Goal: Information Seeking & Learning: Learn about a topic

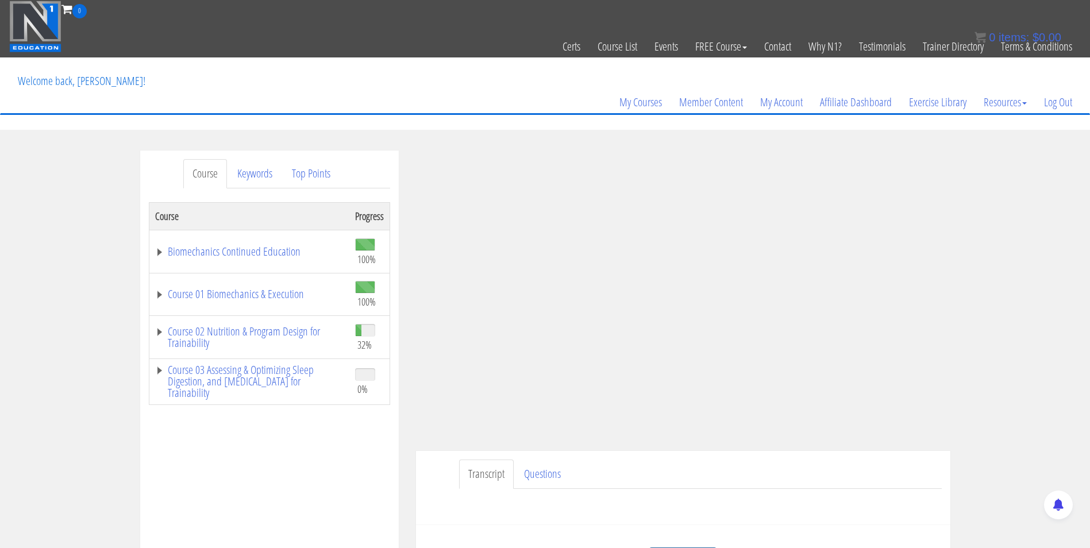
click at [36, 20] on img at bounding box center [35, 27] width 52 height 52
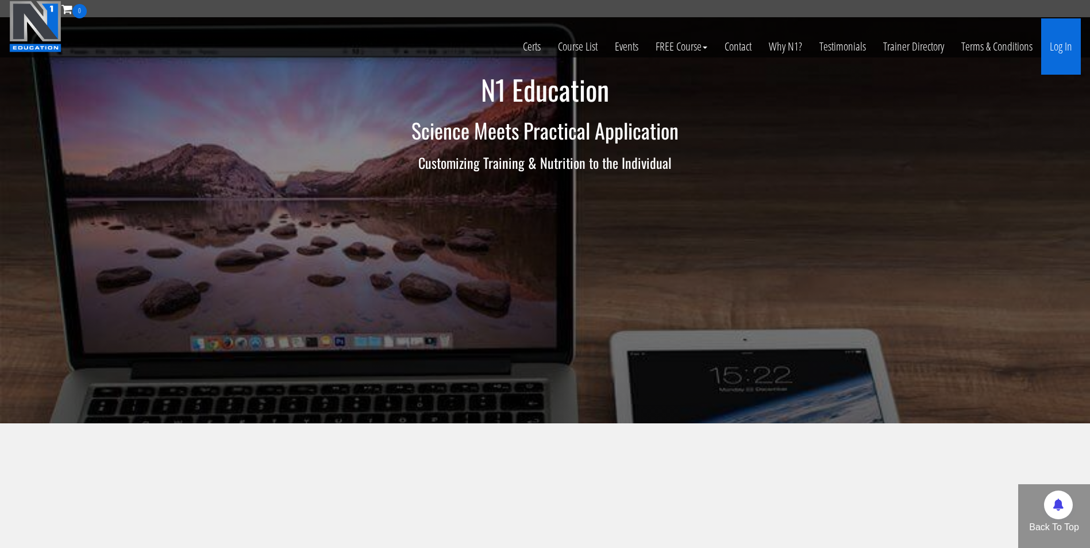
click at [1069, 42] on link "Log In" at bounding box center [1061, 46] width 40 height 56
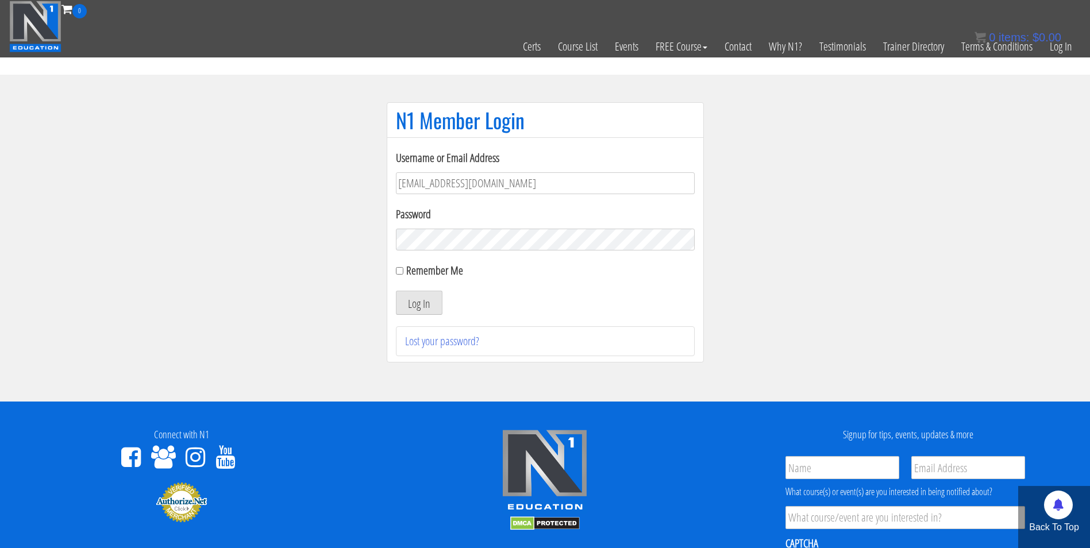
type input "[EMAIL_ADDRESS][DOMAIN_NAME]"
click at [396, 291] on button "Log In" at bounding box center [419, 303] width 47 height 24
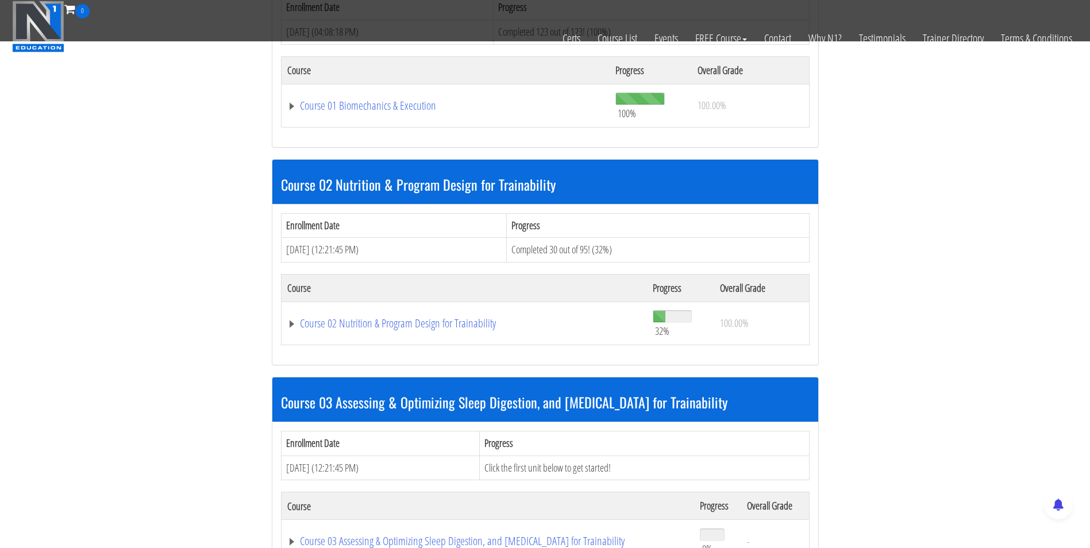
scroll to position [558, 0]
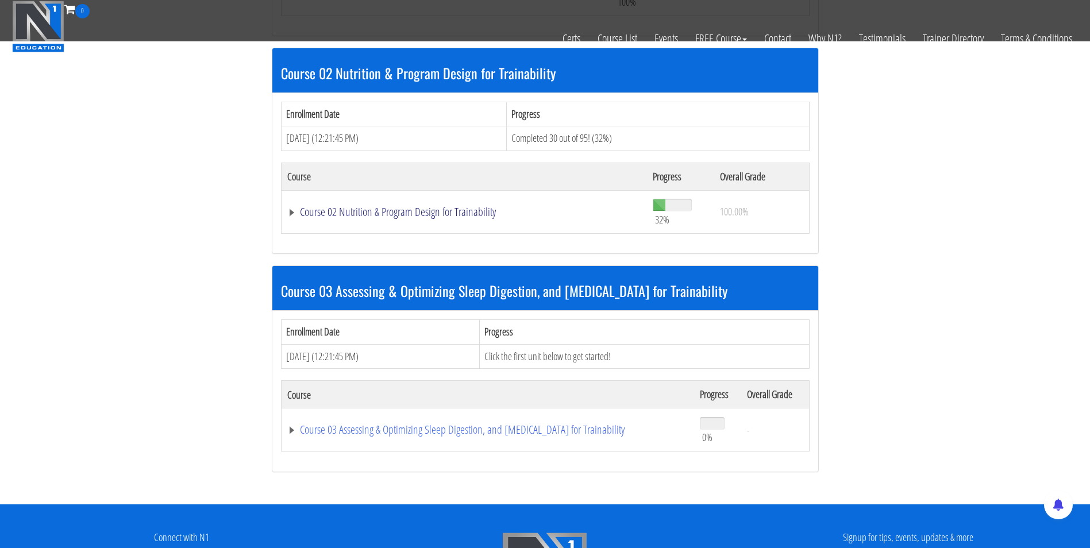
click at [434, 213] on link "Course 02 Nutrition & Program Design for Trainability" at bounding box center [464, 211] width 355 height 11
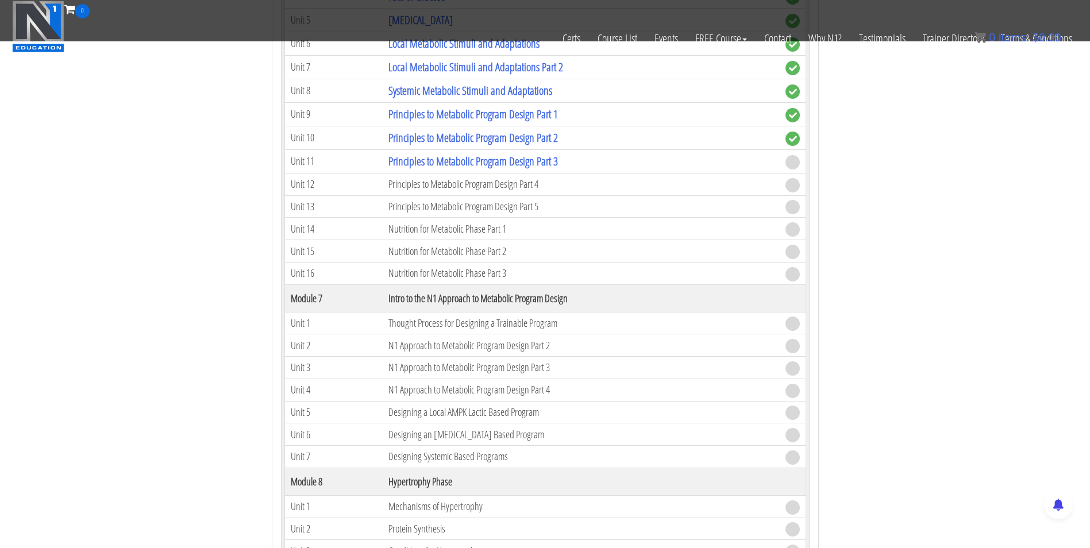
scroll to position [1542, 0]
click at [489, 161] on link "Principles to Metabolic Program Design Part 3" at bounding box center [473, 161] width 170 height 16
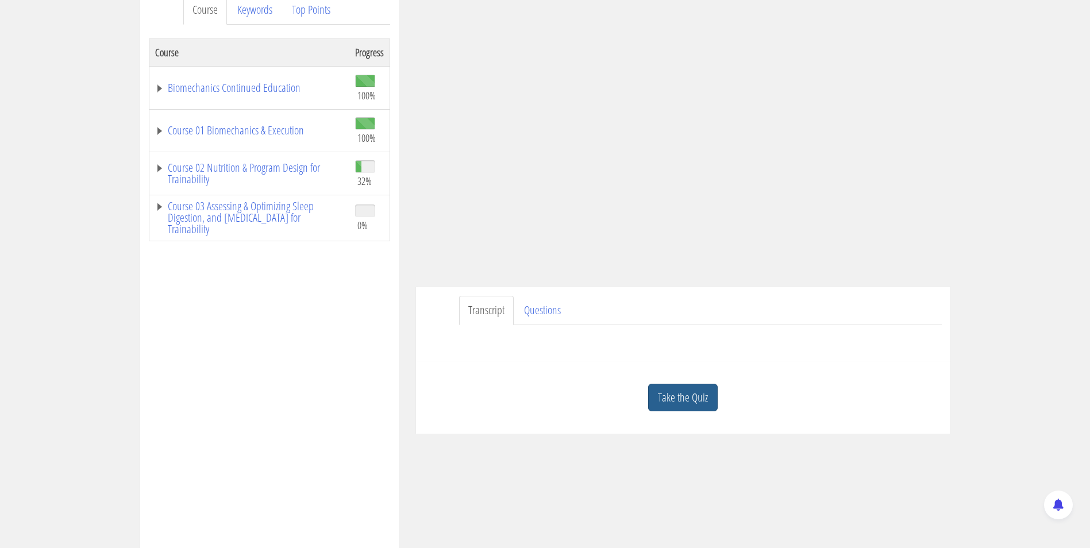
click at [664, 396] on link "Take the Quiz" at bounding box center [683, 398] width 70 height 28
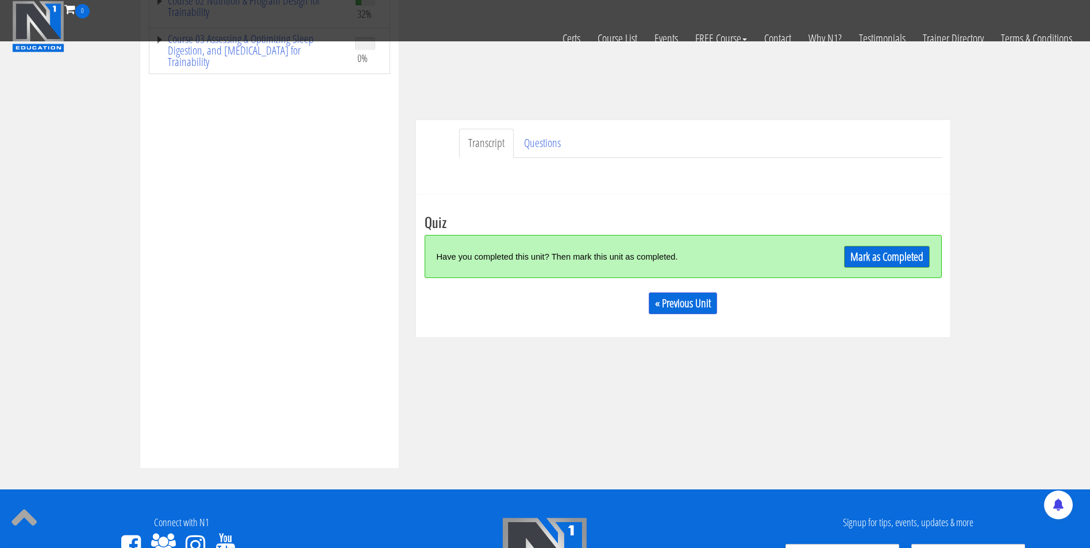
scroll to position [258, 0]
click at [855, 247] on link "Mark as Completed" at bounding box center [887, 258] width 86 height 22
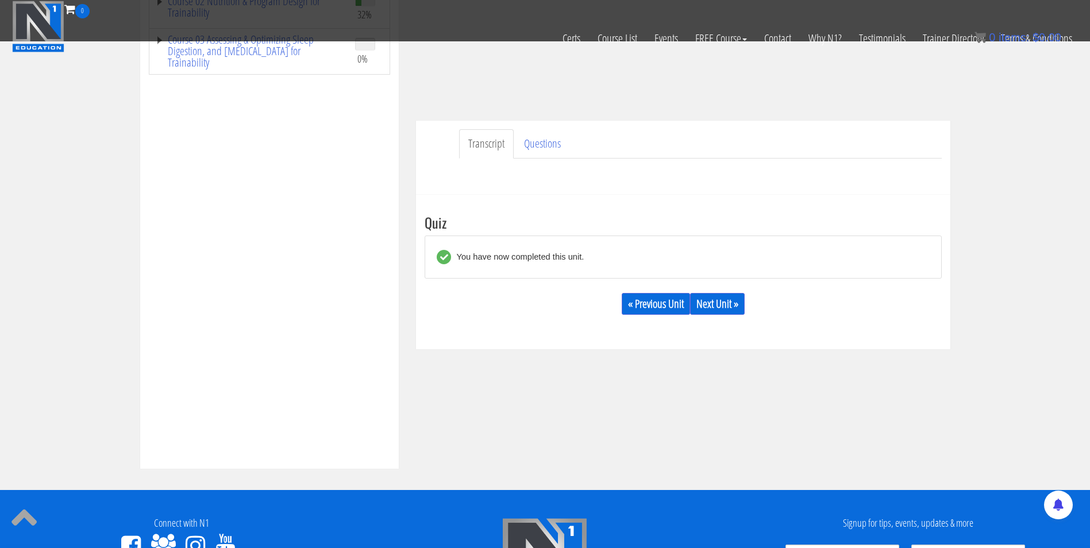
scroll to position [234, 0]
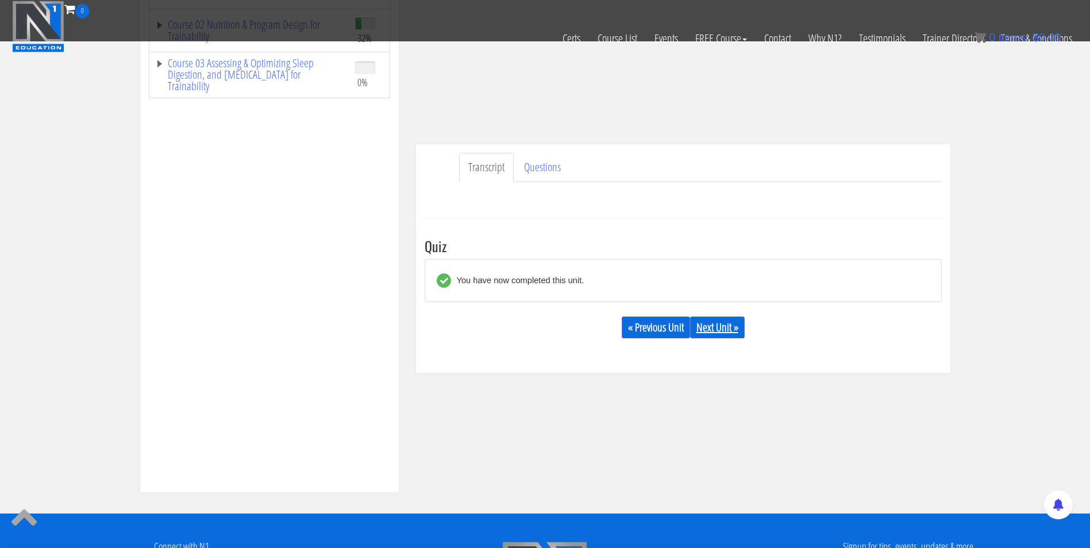
click at [732, 321] on link "Next Unit »" at bounding box center [717, 328] width 55 height 22
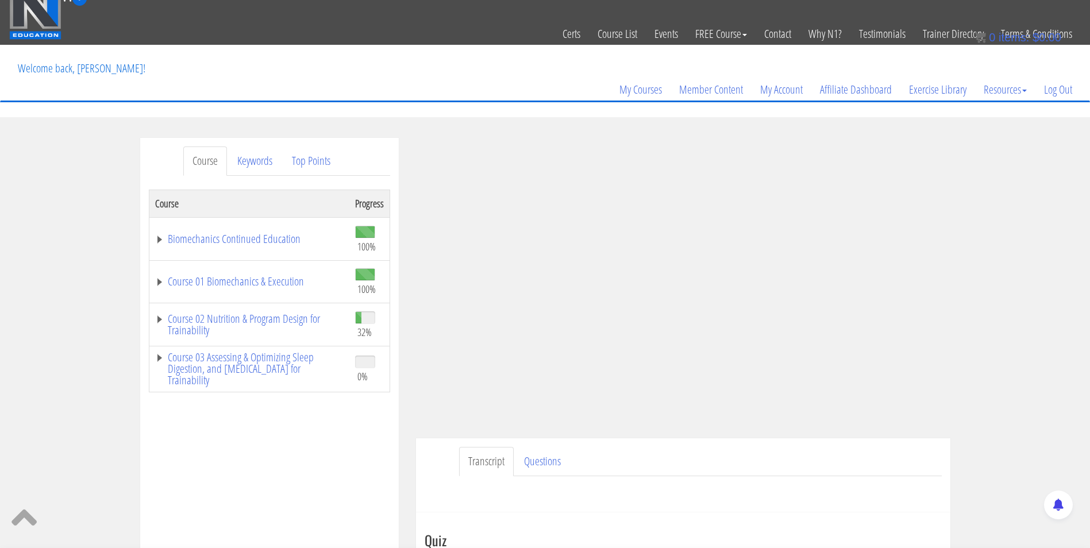
scroll to position [0, 0]
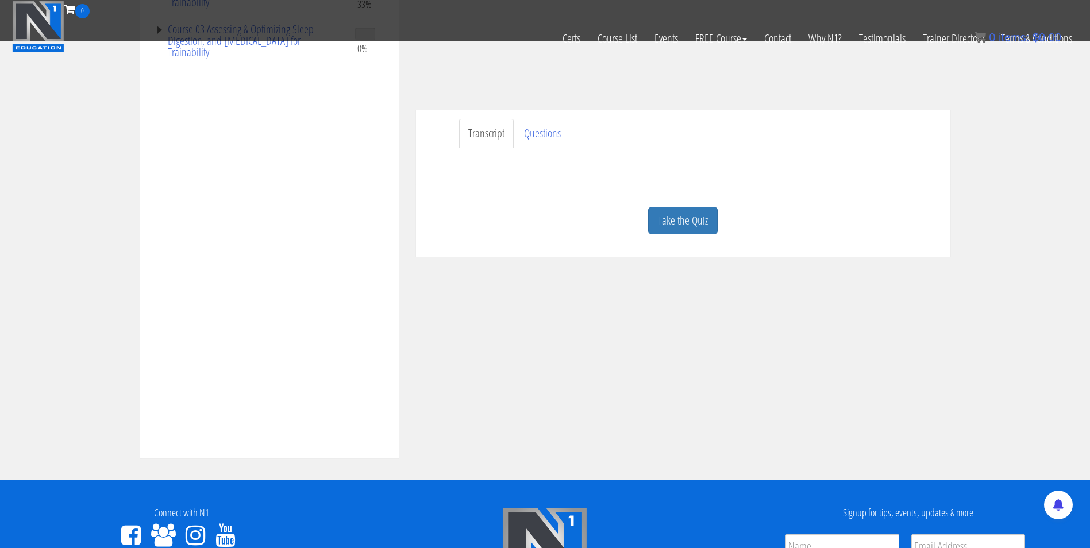
scroll to position [274, 0]
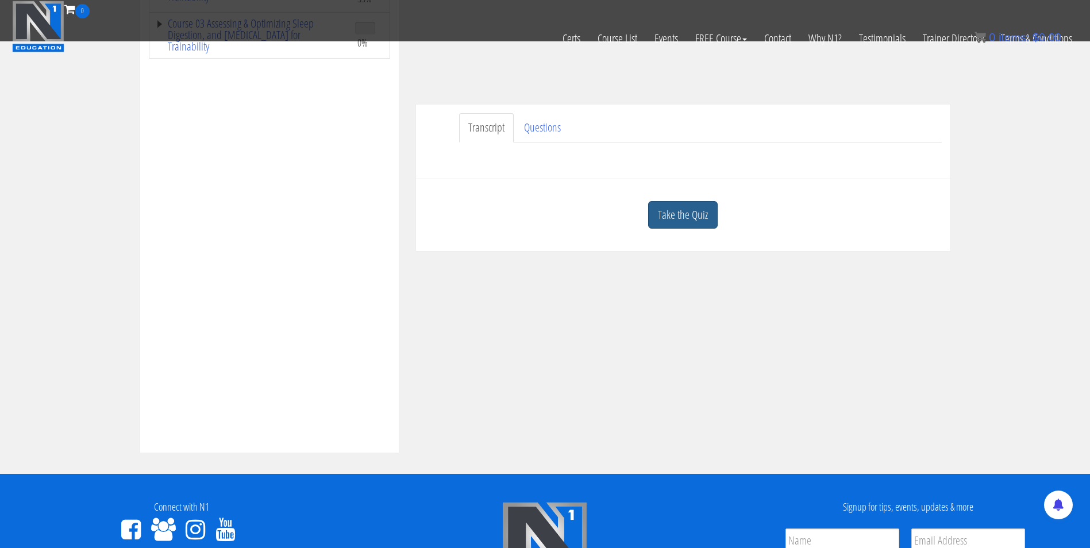
click at [677, 209] on link "Take the Quiz" at bounding box center [683, 215] width 70 height 28
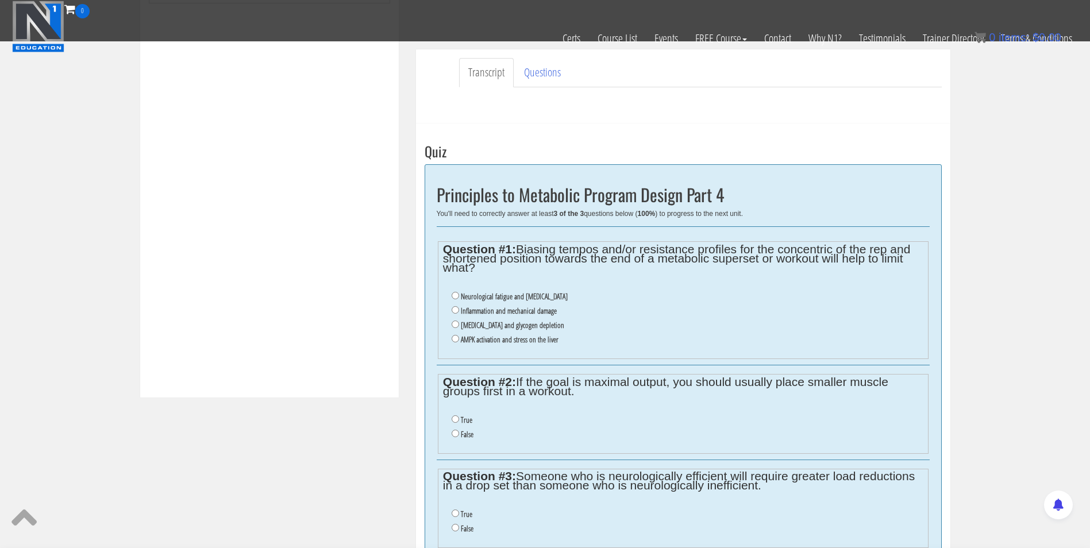
scroll to position [333, 0]
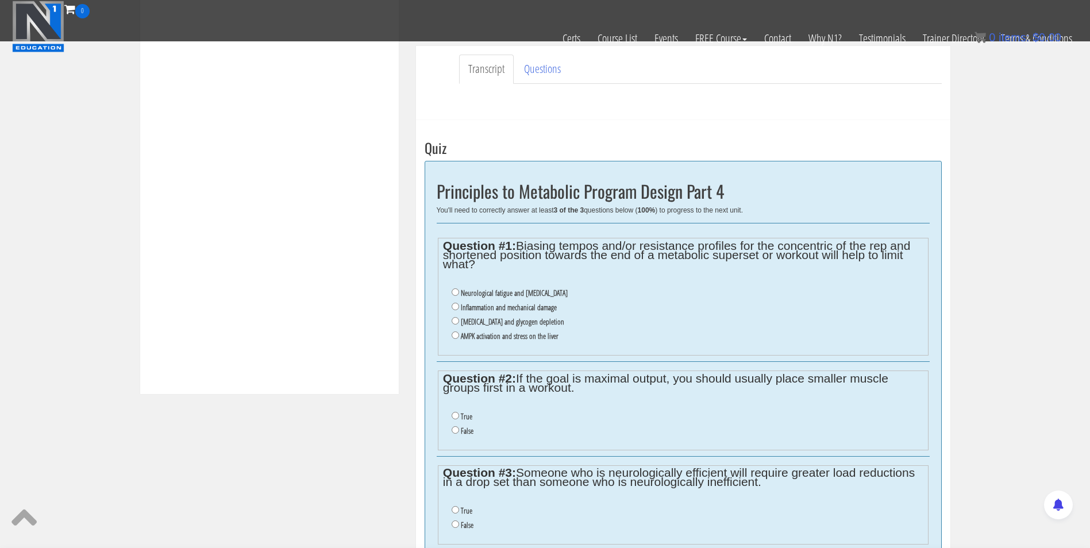
click at [511, 303] on label "Inflammation and mechanical damage" at bounding box center [509, 307] width 96 height 9
click at [459, 303] on input "Inflammation and mechanical damage" at bounding box center [455, 306] width 7 height 7
radio input "true"
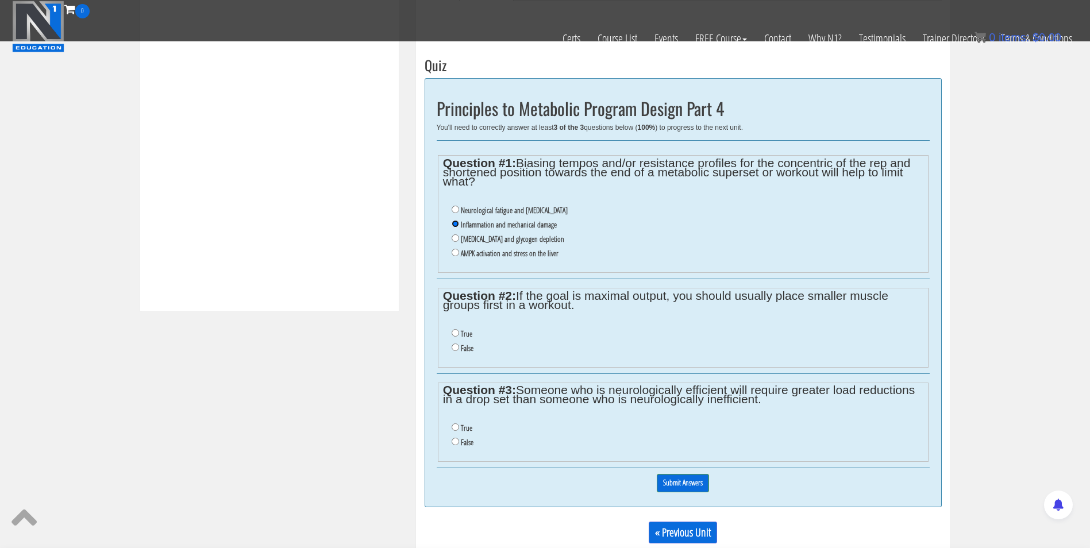
scroll to position [416, 0]
click at [455, 334] on input "True" at bounding box center [455, 332] width 7 height 7
radio input "true"
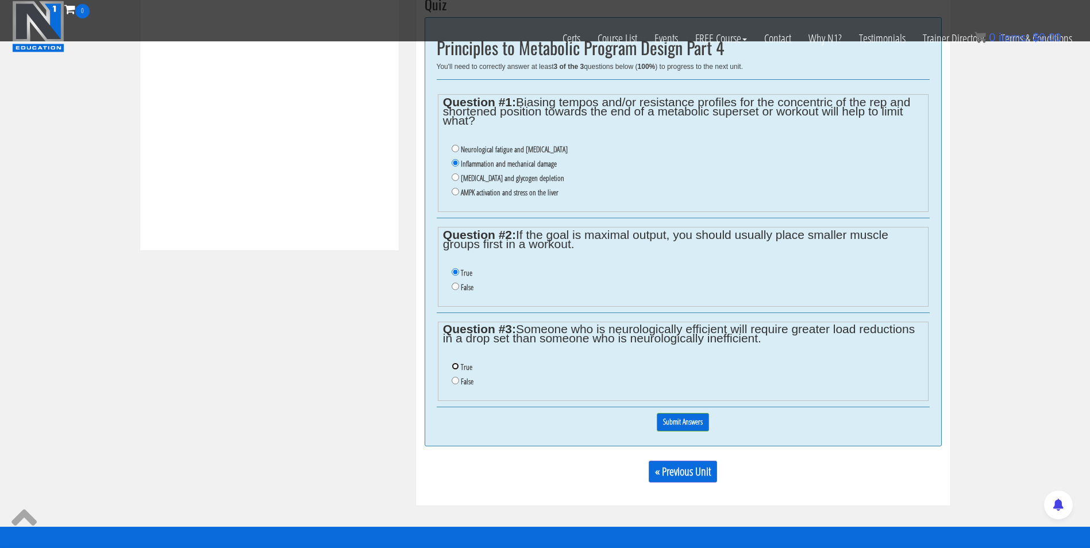
click at [455, 364] on input "True" at bounding box center [455, 366] width 7 height 7
radio input "true"
click at [686, 414] on input "Submit Answers" at bounding box center [683, 422] width 52 height 18
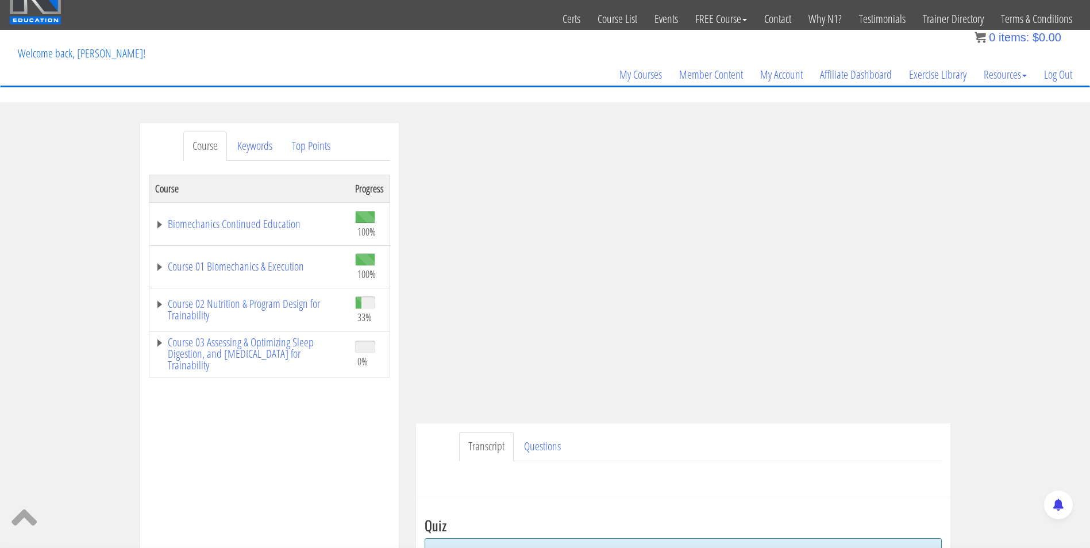
scroll to position [0, 0]
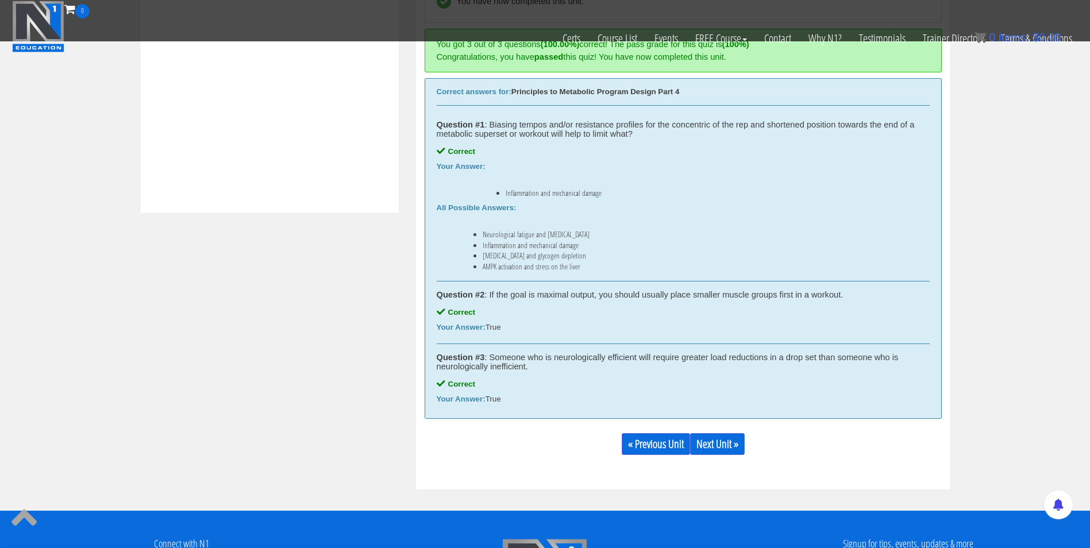
scroll to position [513, 0]
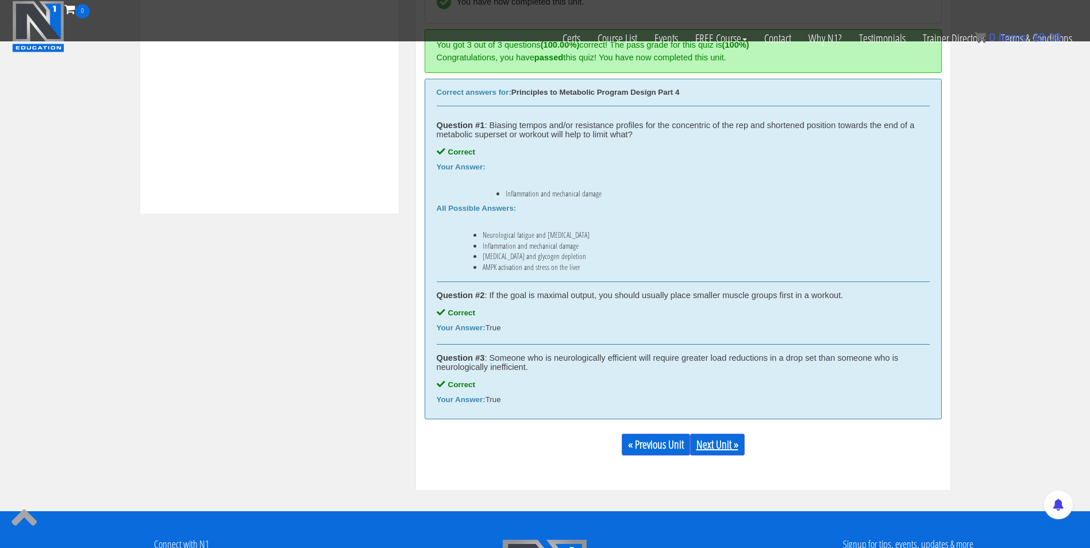
click at [725, 452] on link "Next Unit »" at bounding box center [717, 445] width 55 height 22
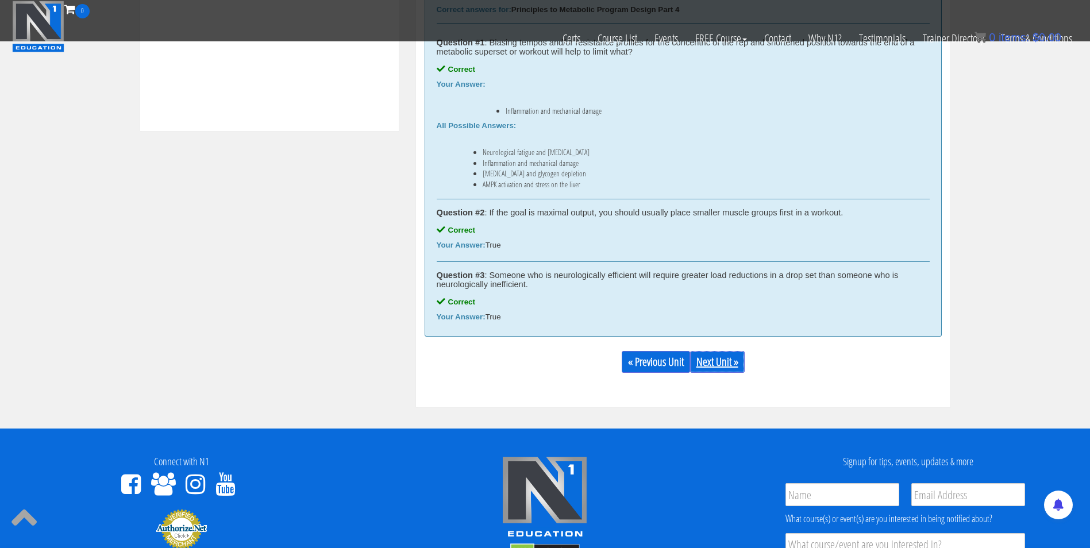
scroll to position [596, 0]
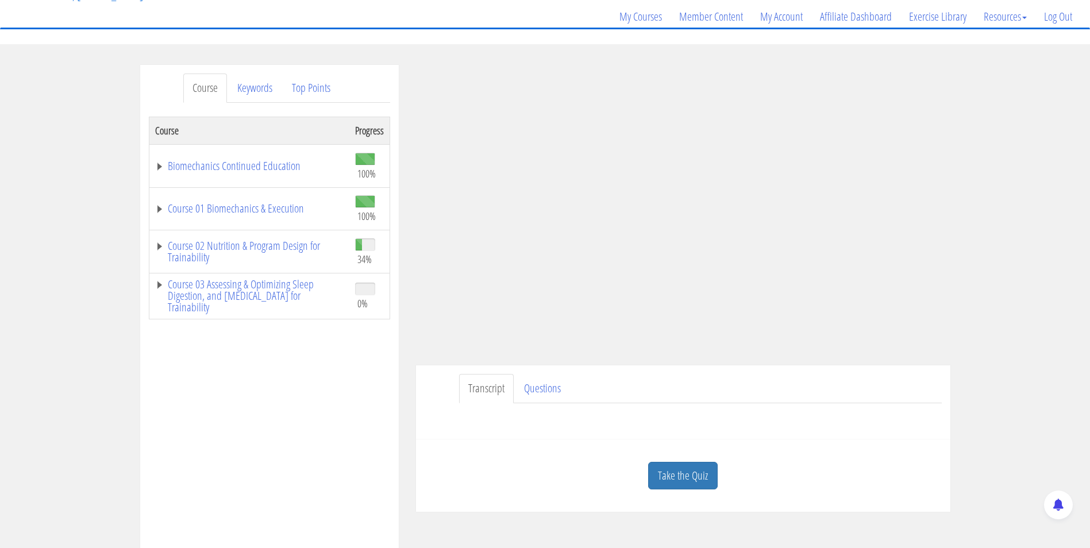
scroll to position [85, 0]
click at [684, 474] on link "Take the Quiz" at bounding box center [683, 477] width 70 height 28
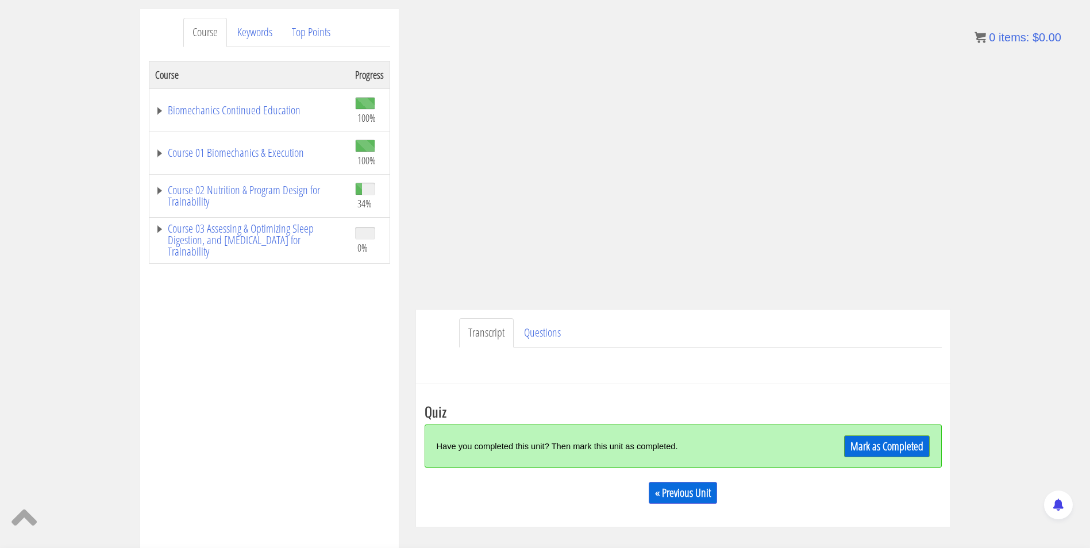
scroll to position [141, 0]
click at [840, 448] on div "Mark as Completed" at bounding box center [864, 446] width 129 height 25
click at [847, 447] on link "Mark as Completed" at bounding box center [887, 447] width 86 height 22
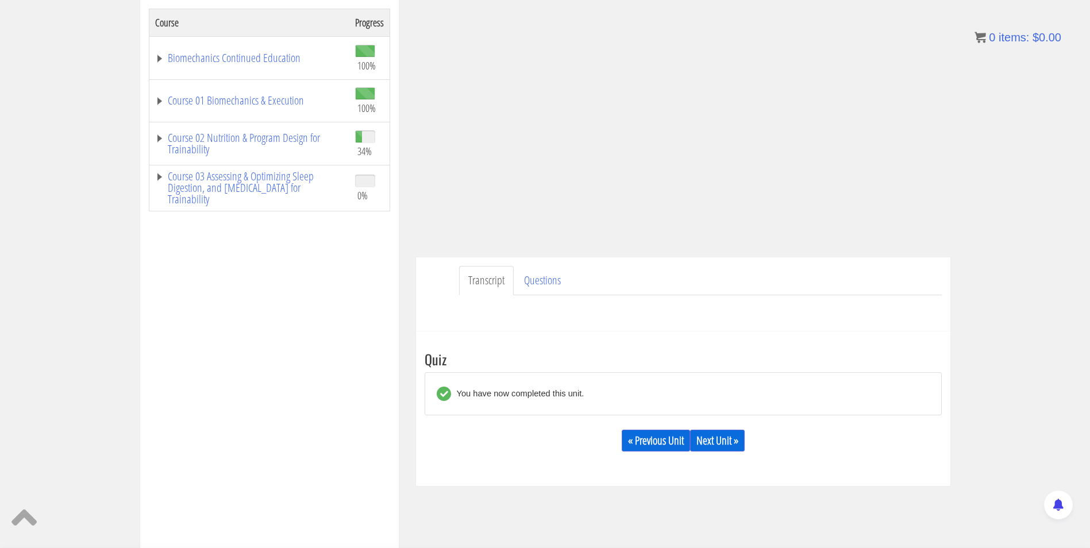
scroll to position [194, 0]
click at [717, 441] on link "Next Unit »" at bounding box center [717, 440] width 55 height 22
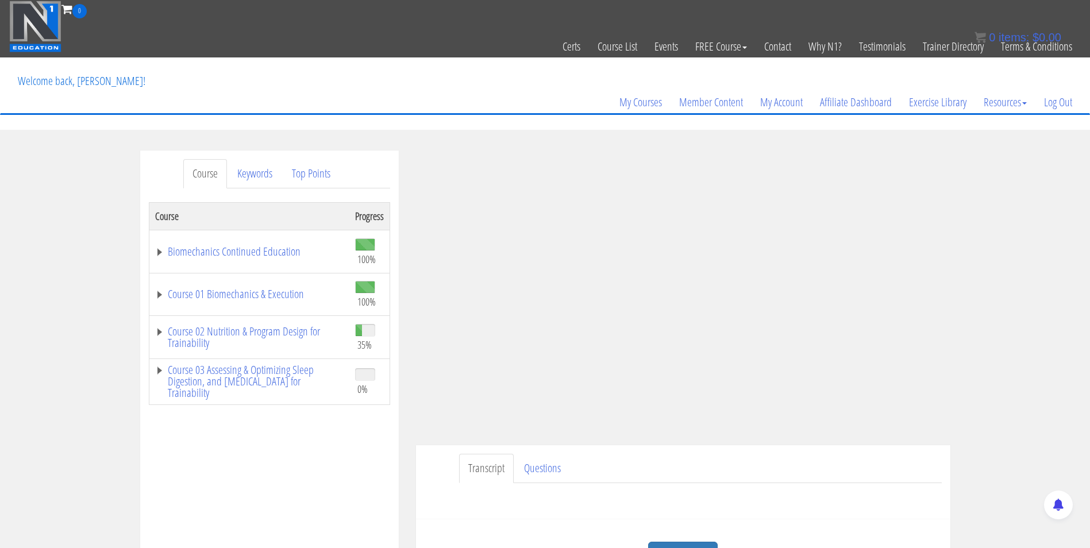
click at [977, 419] on div "Course Keywords Top Points Course Progress Biomechanics Continued Education 100…" at bounding box center [545, 475] width 1090 height 649
click at [805, 487] on div "Have a question on this unit? Please submit it here: Name * First Last Email * *" at bounding box center [683, 497] width 517 height 28
click at [773, 458] on ul "Transcript Questions" at bounding box center [700, 468] width 483 height 29
click at [759, 145] on section "Course Keywords Top Points Course Progress Biomechanics Continued Education 100…" at bounding box center [545, 475] width 1090 height 691
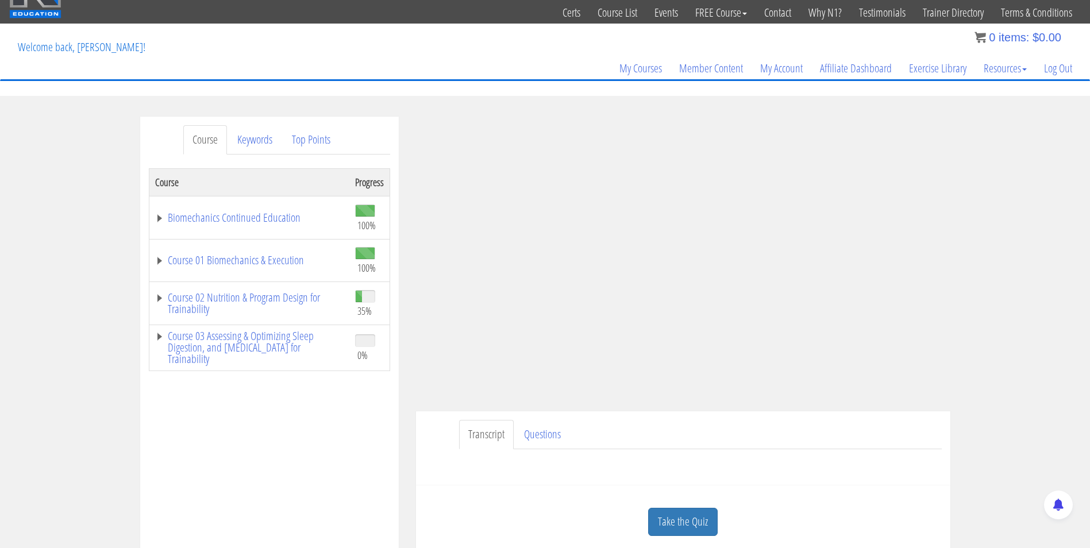
scroll to position [51, 0]
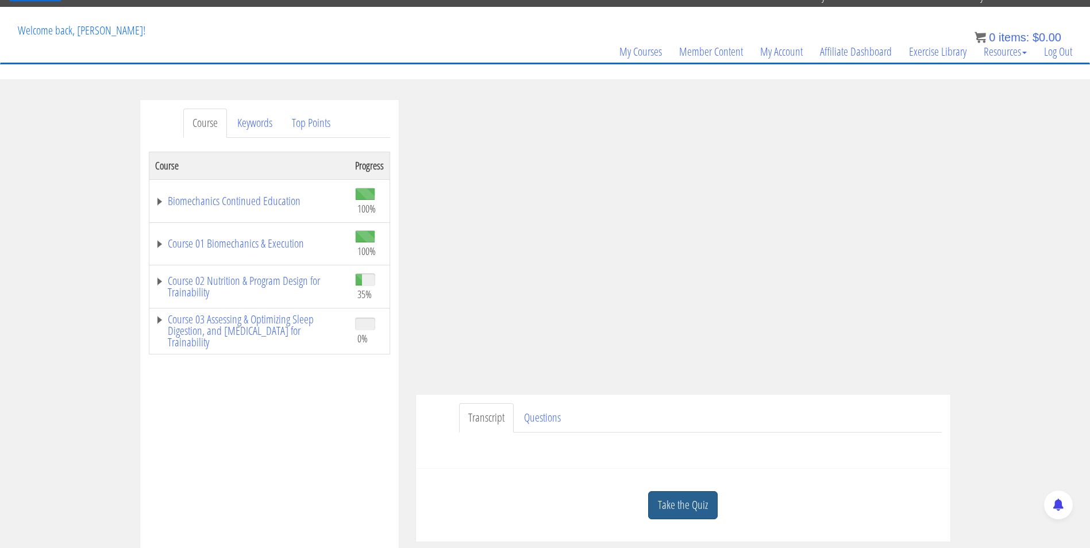
click at [663, 502] on link "Take the Quiz" at bounding box center [683, 505] width 70 height 28
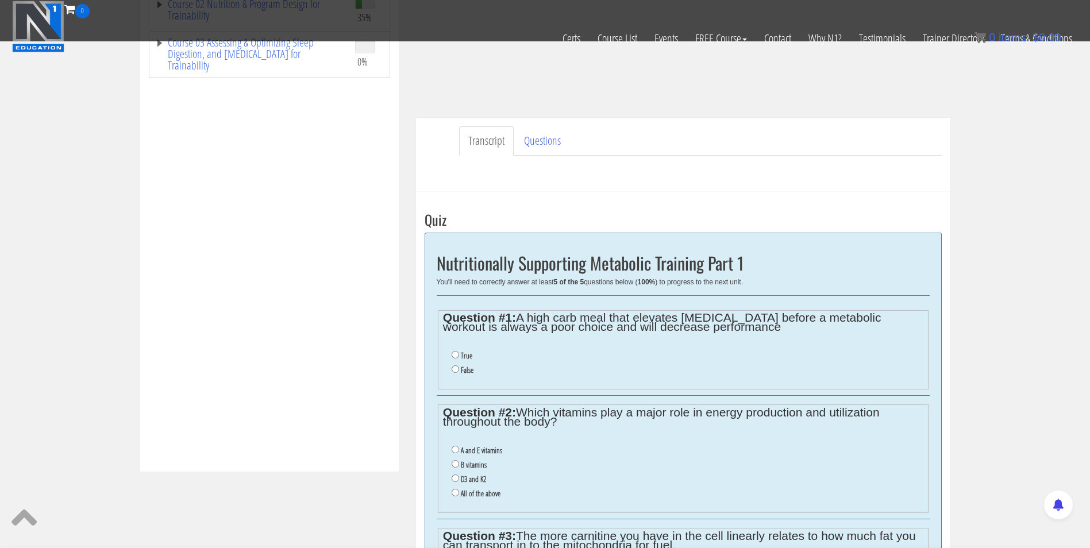
scroll to position [352, 0]
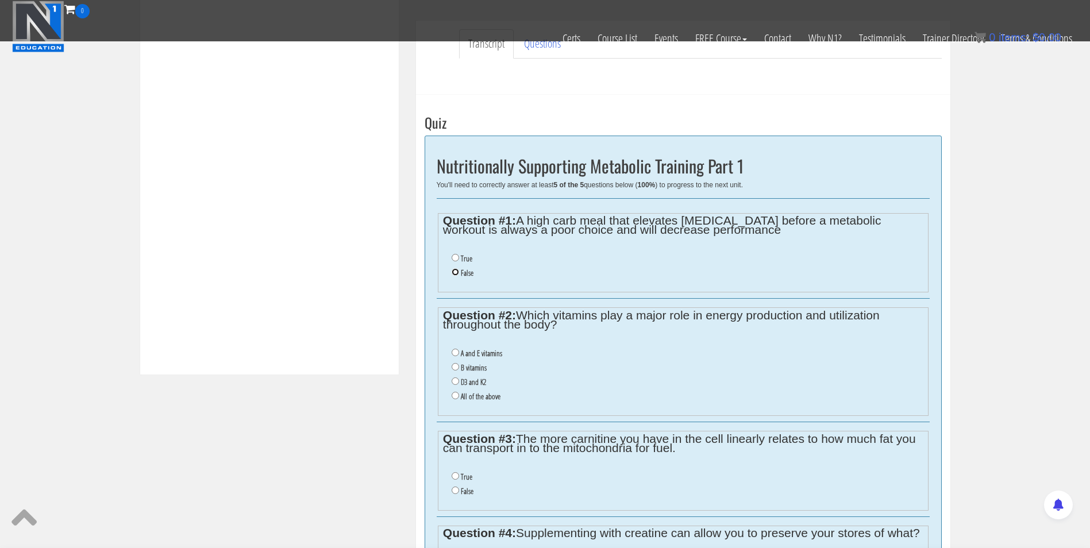
click at [452, 271] on input "False" at bounding box center [455, 271] width 7 height 7
radio input "true"
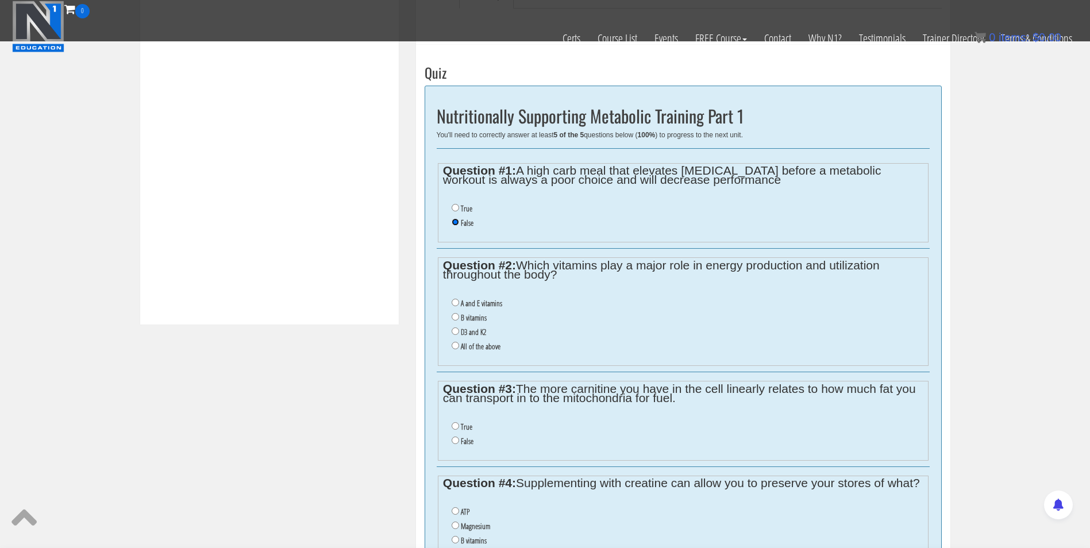
scroll to position [407, 0]
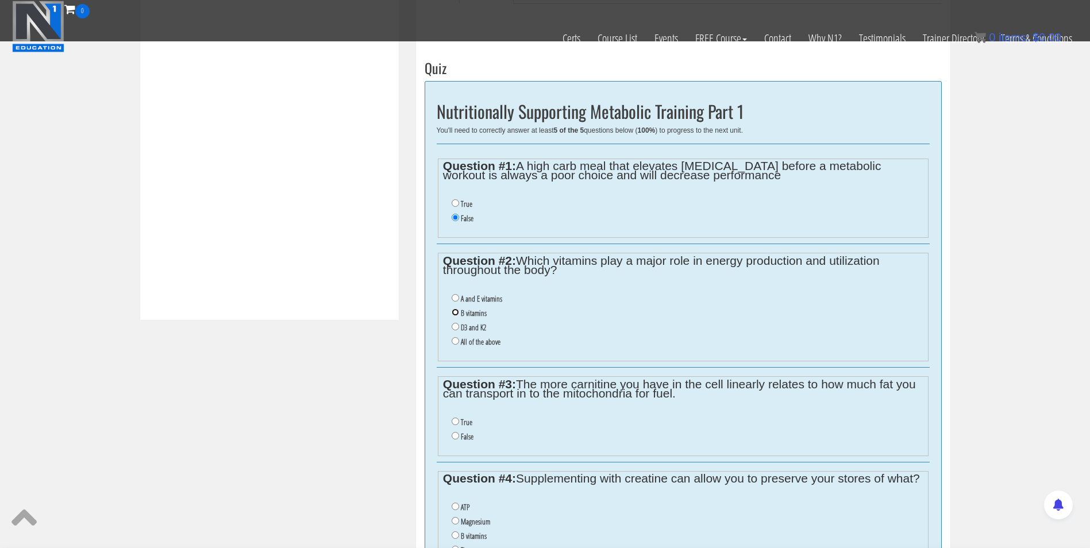
click at [453, 314] on input "B vitamins" at bounding box center [455, 312] width 7 height 7
radio input "true"
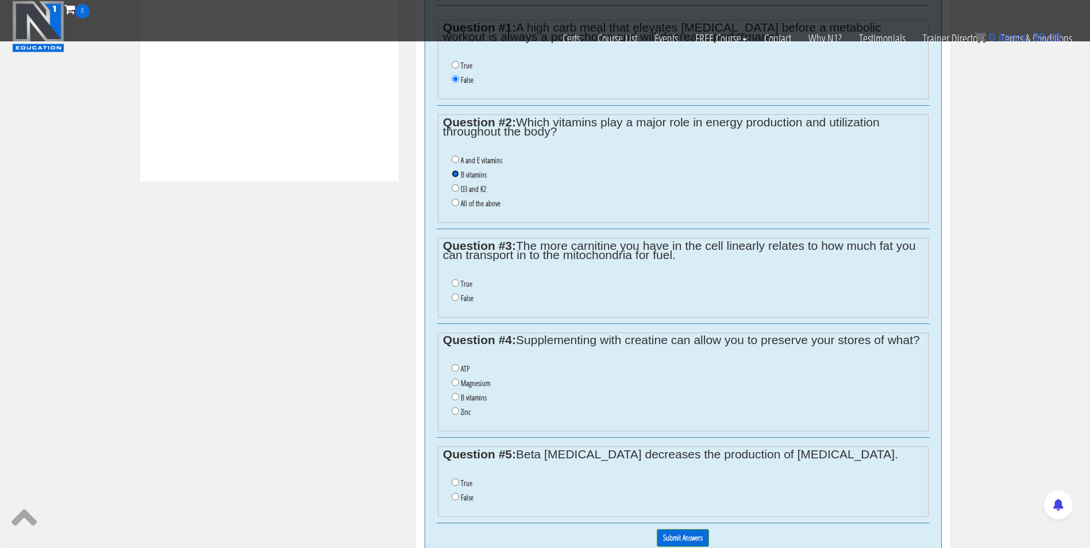
scroll to position [545, 0]
click at [452, 285] on input "True" at bounding box center [455, 283] width 7 height 7
radio input "true"
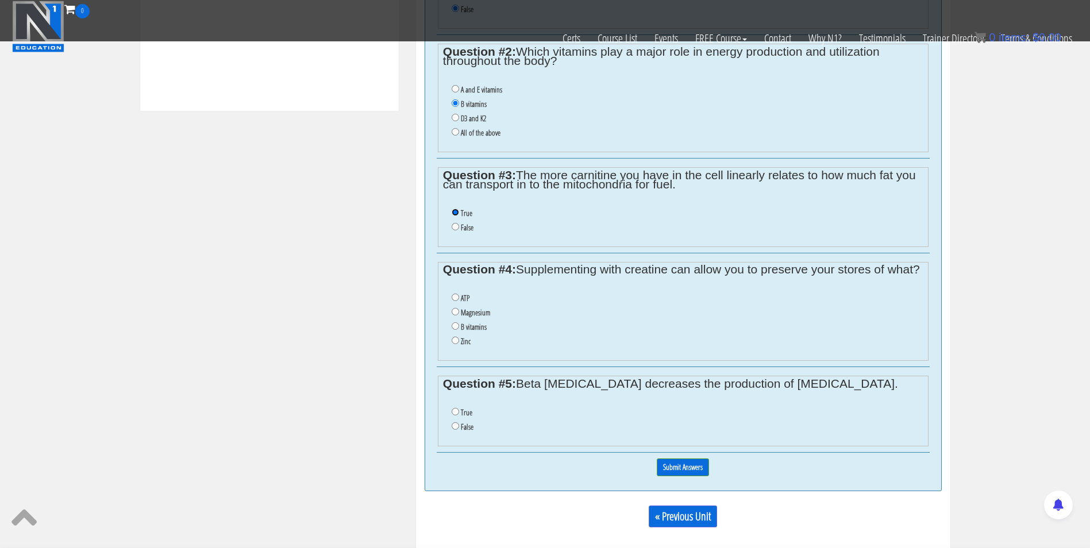
scroll to position [617, 0]
click at [453, 334] on li "B vitamins" at bounding box center [687, 327] width 471 height 14
click at [452, 329] on input "B vitamins" at bounding box center [455, 325] width 7 height 7
radio input "true"
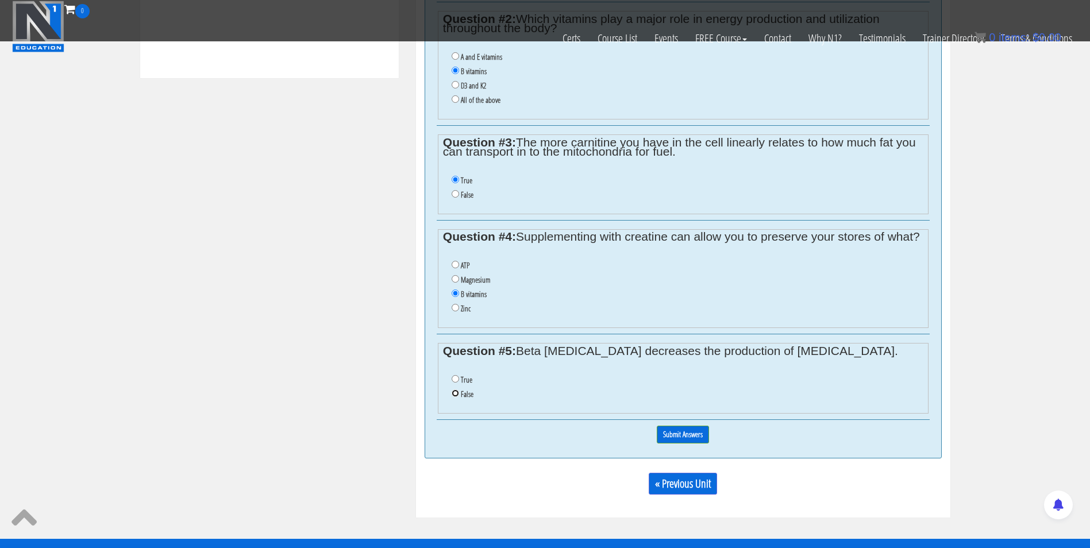
click at [453, 397] on input "False" at bounding box center [455, 393] width 7 height 7
radio input "true"
click at [672, 441] on input "Submit Answers" at bounding box center [683, 435] width 52 height 18
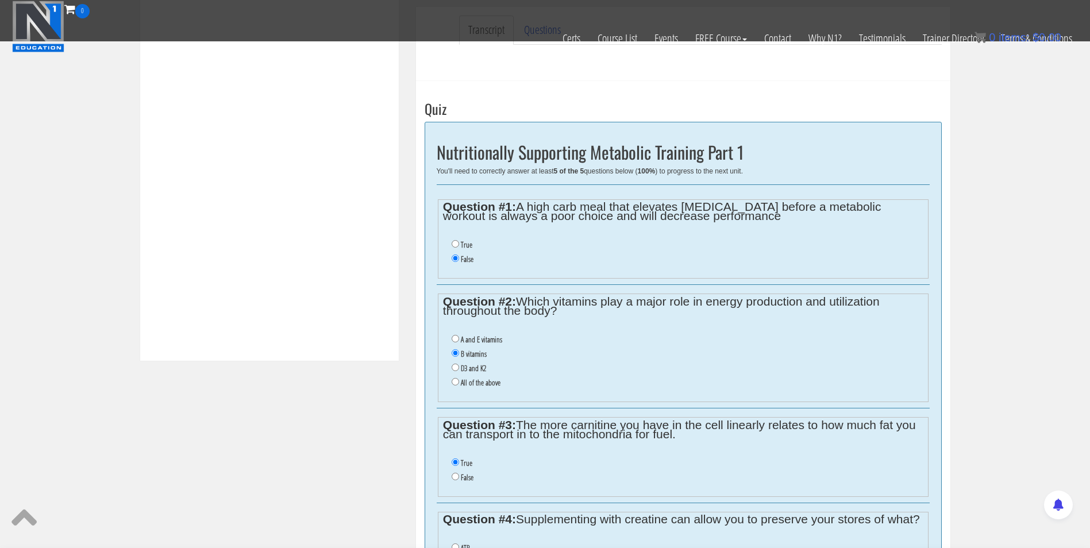
scroll to position [365, 0]
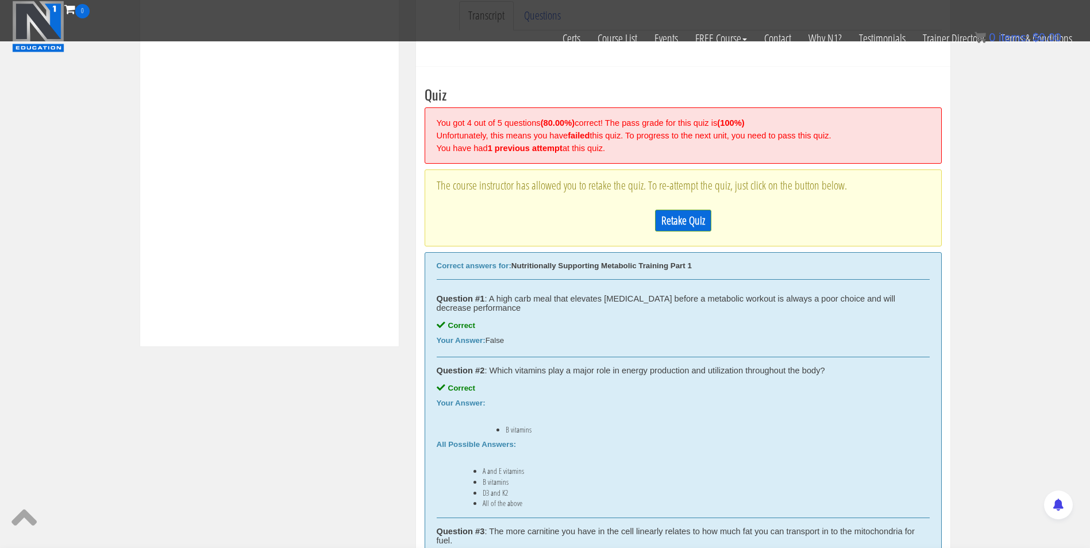
scroll to position [378, 0]
click at [676, 227] on link "Retake Quiz" at bounding box center [683, 224] width 56 height 22
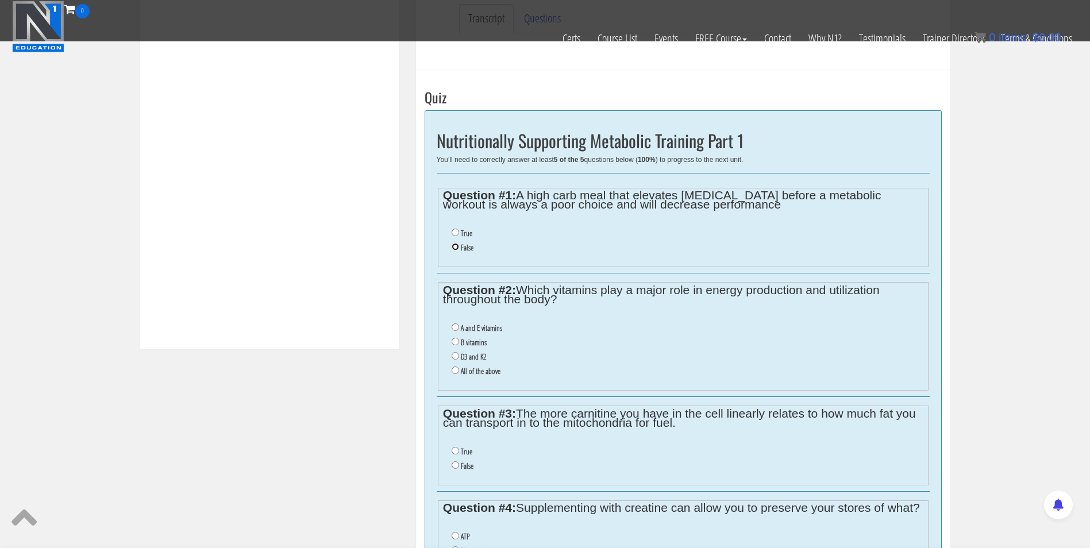
click at [457, 247] on input "False" at bounding box center [455, 246] width 7 height 7
radio input "true"
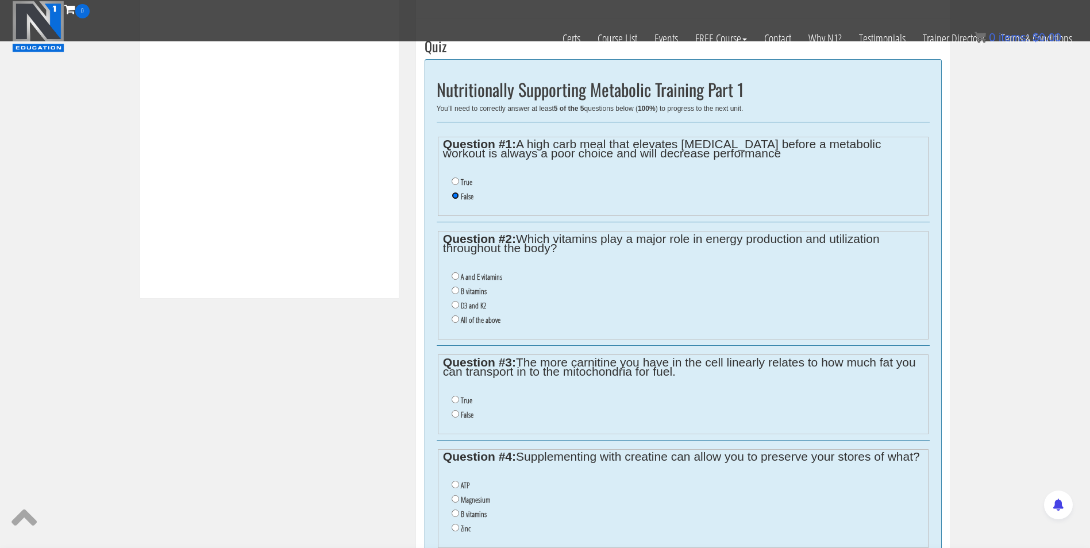
scroll to position [432, 0]
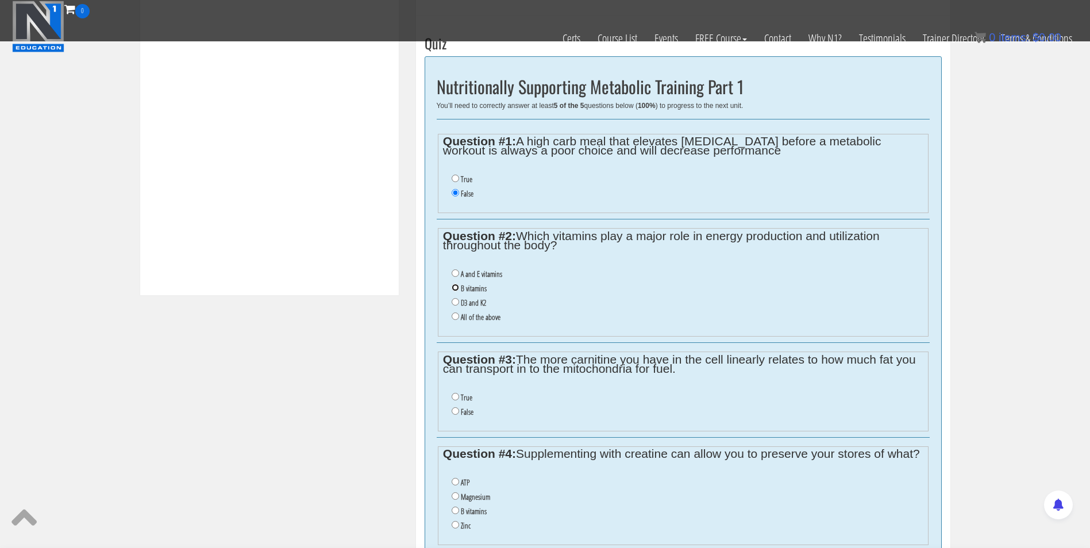
click at [455, 288] on input "B vitamins" at bounding box center [455, 287] width 7 height 7
radio input "true"
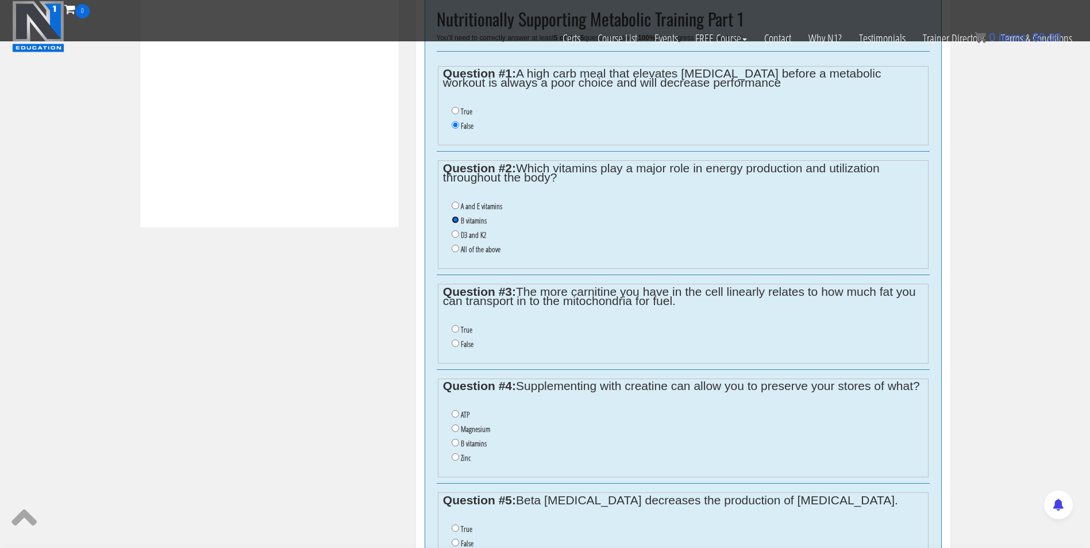
scroll to position [504, 0]
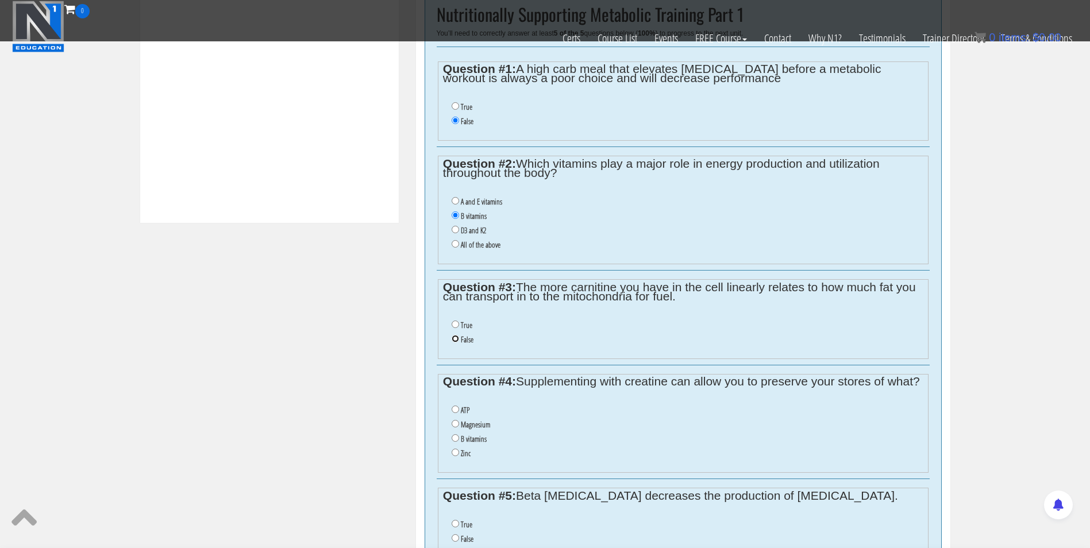
click at [455, 340] on input "False" at bounding box center [455, 338] width 7 height 7
radio input "true"
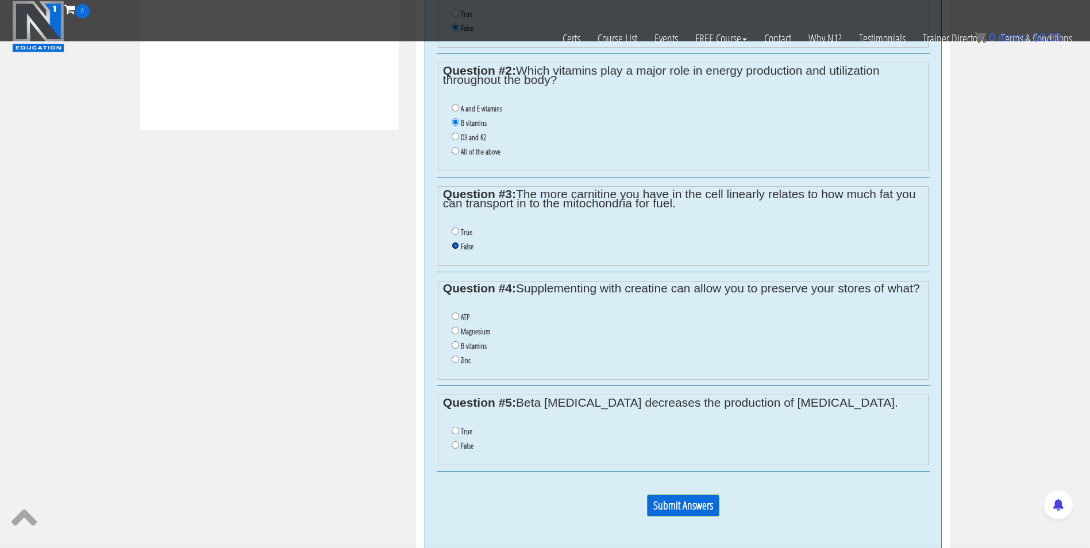
scroll to position [598, 0]
click at [452, 353] on li "B vitamins" at bounding box center [687, 345] width 471 height 14
click at [453, 348] on input "B vitamins" at bounding box center [455, 344] width 7 height 7
radio input "true"
click at [459, 426] on fieldset "Question #5: Beta [MEDICAL_DATA] decreases the production of [MEDICAL_DATA]. Tr…" at bounding box center [683, 429] width 491 height 71
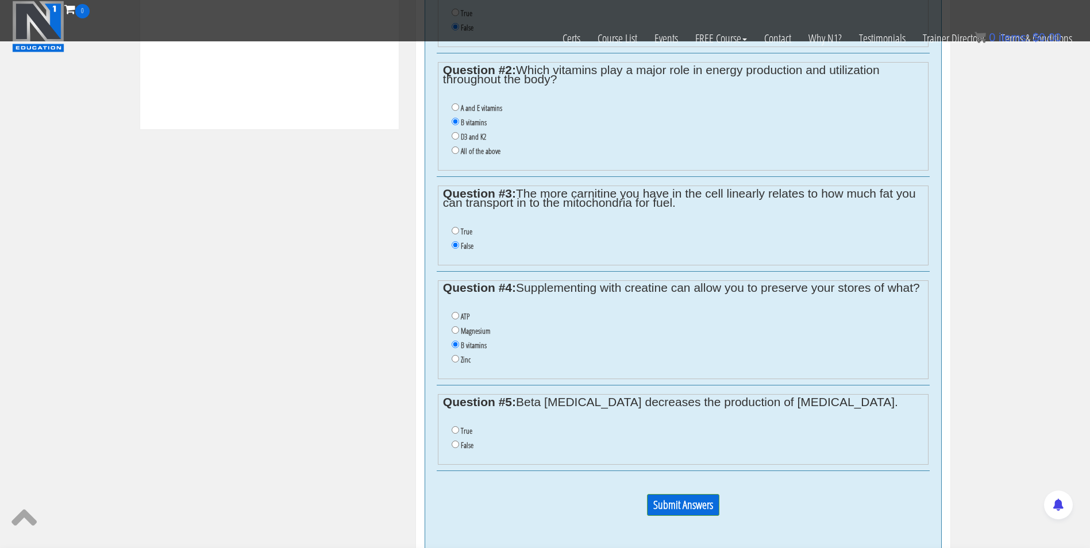
click at [452, 453] on li "False" at bounding box center [687, 445] width 471 height 14
click at [456, 448] on input "False" at bounding box center [455, 444] width 7 height 7
radio input "true"
click at [670, 510] on input "Submit Answers" at bounding box center [683, 505] width 72 height 22
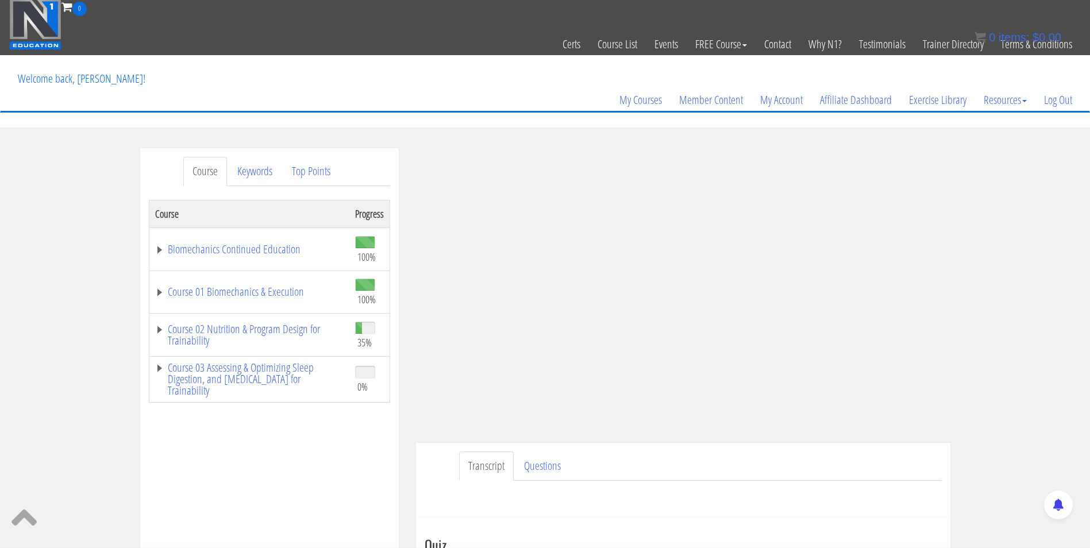
scroll to position [0, 0]
